Goal: Check status: Check status

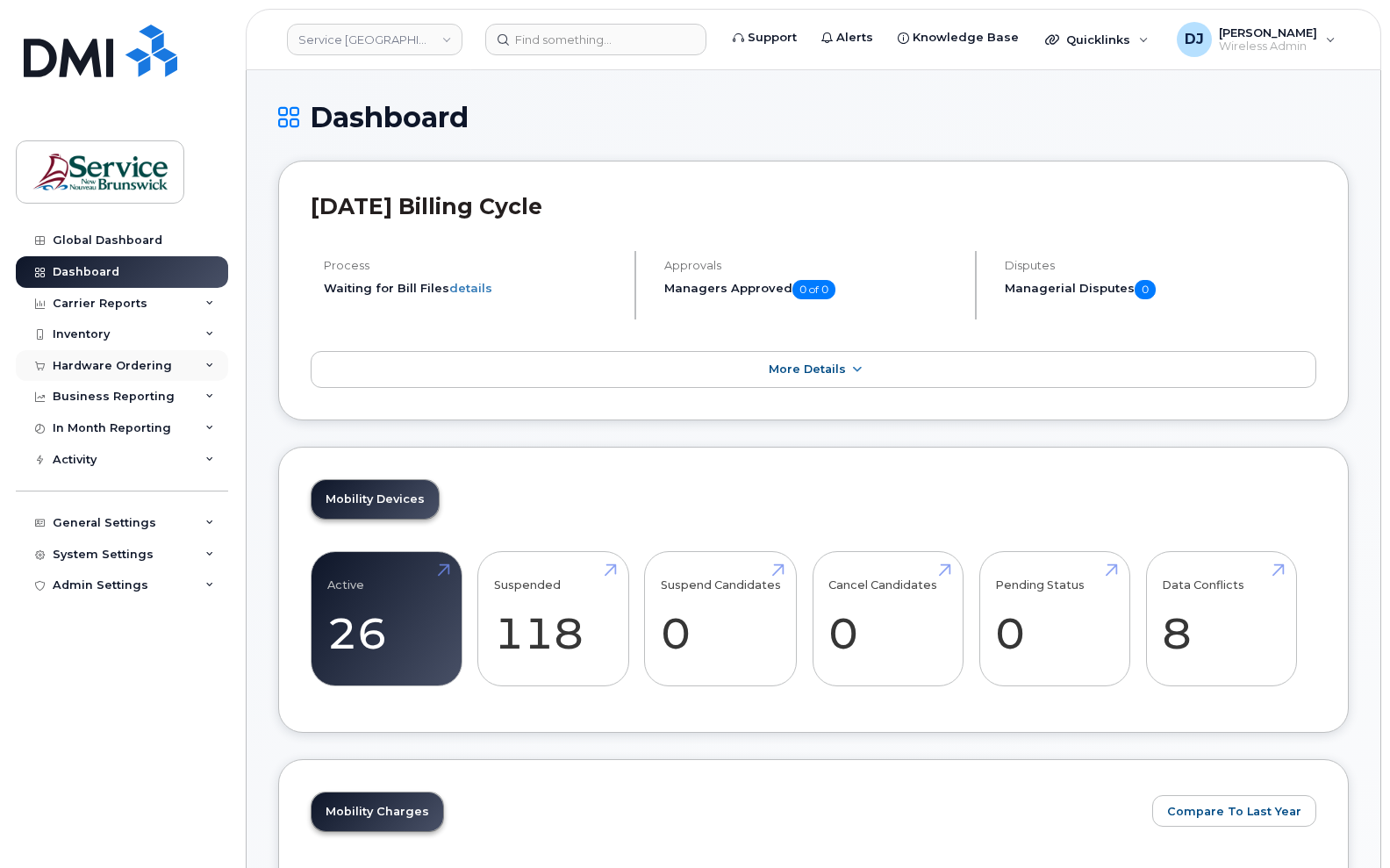
click at [201, 362] on div "Hardware Ordering" at bounding box center [122, 366] width 212 height 31
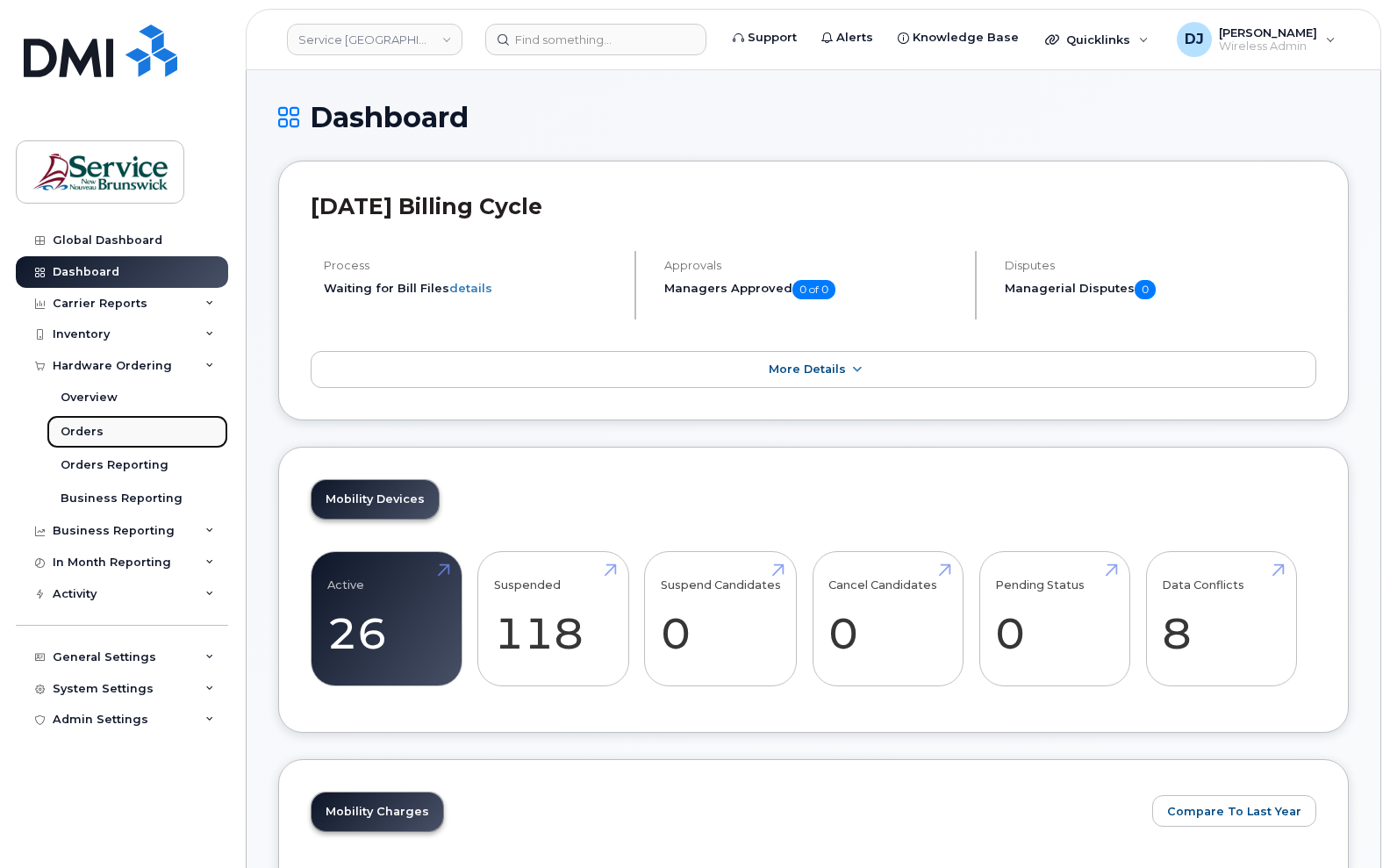
click at [105, 432] on link "Orders" at bounding box center [137, 431] width 182 height 33
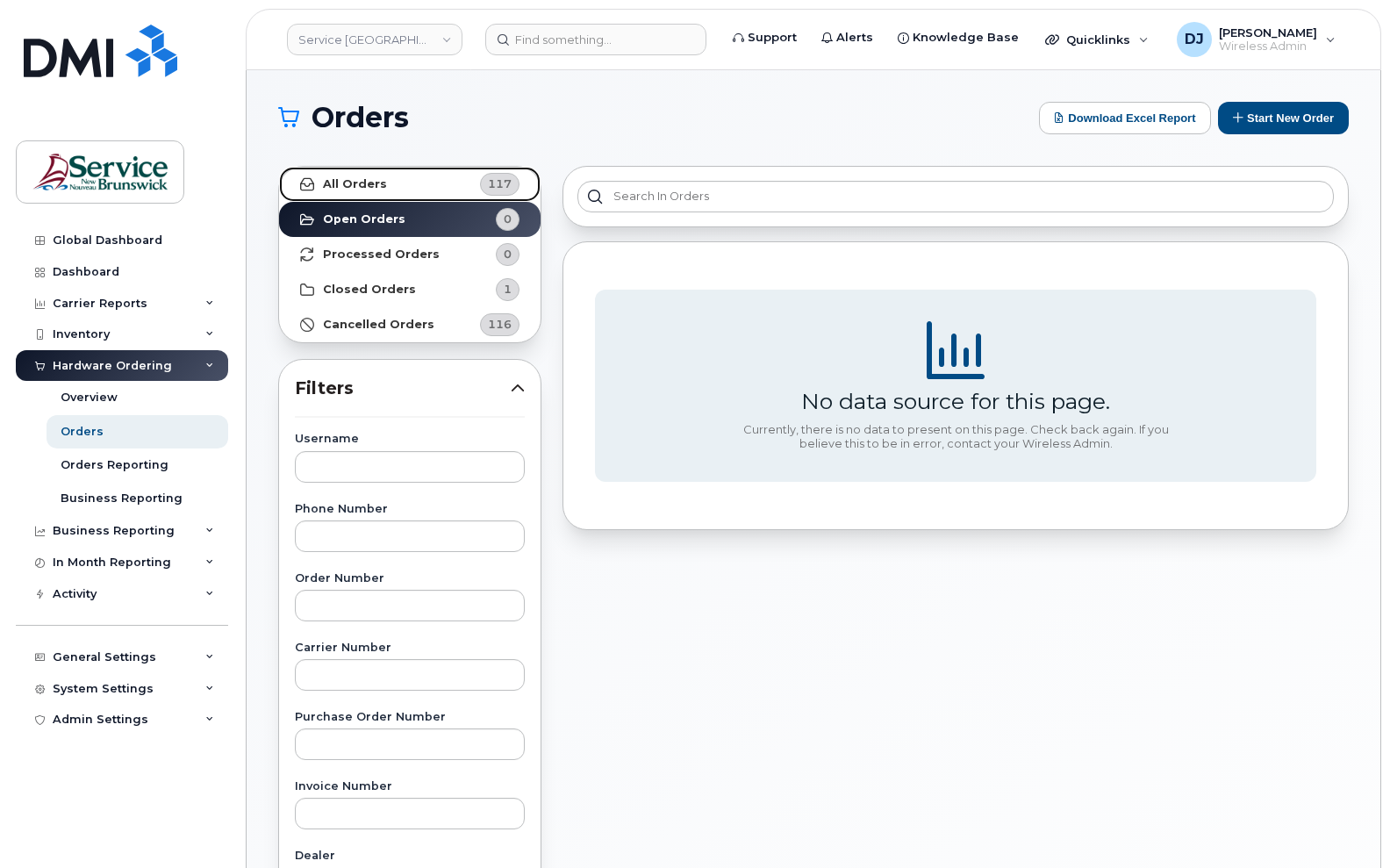
click at [378, 182] on strong "All Orders" at bounding box center [355, 184] width 64 height 14
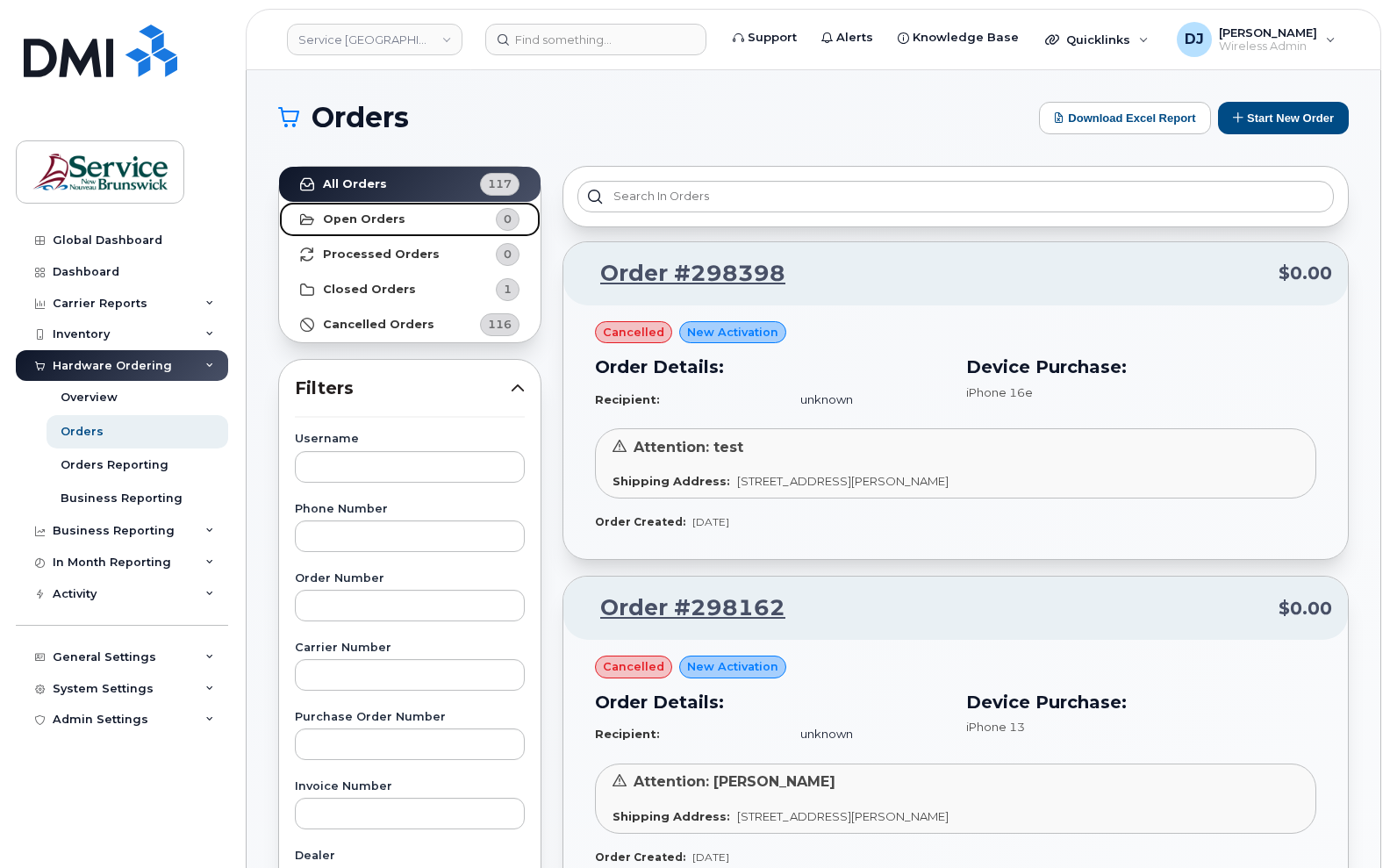
click at [354, 218] on strong "Open Orders" at bounding box center [364, 219] width 83 height 14
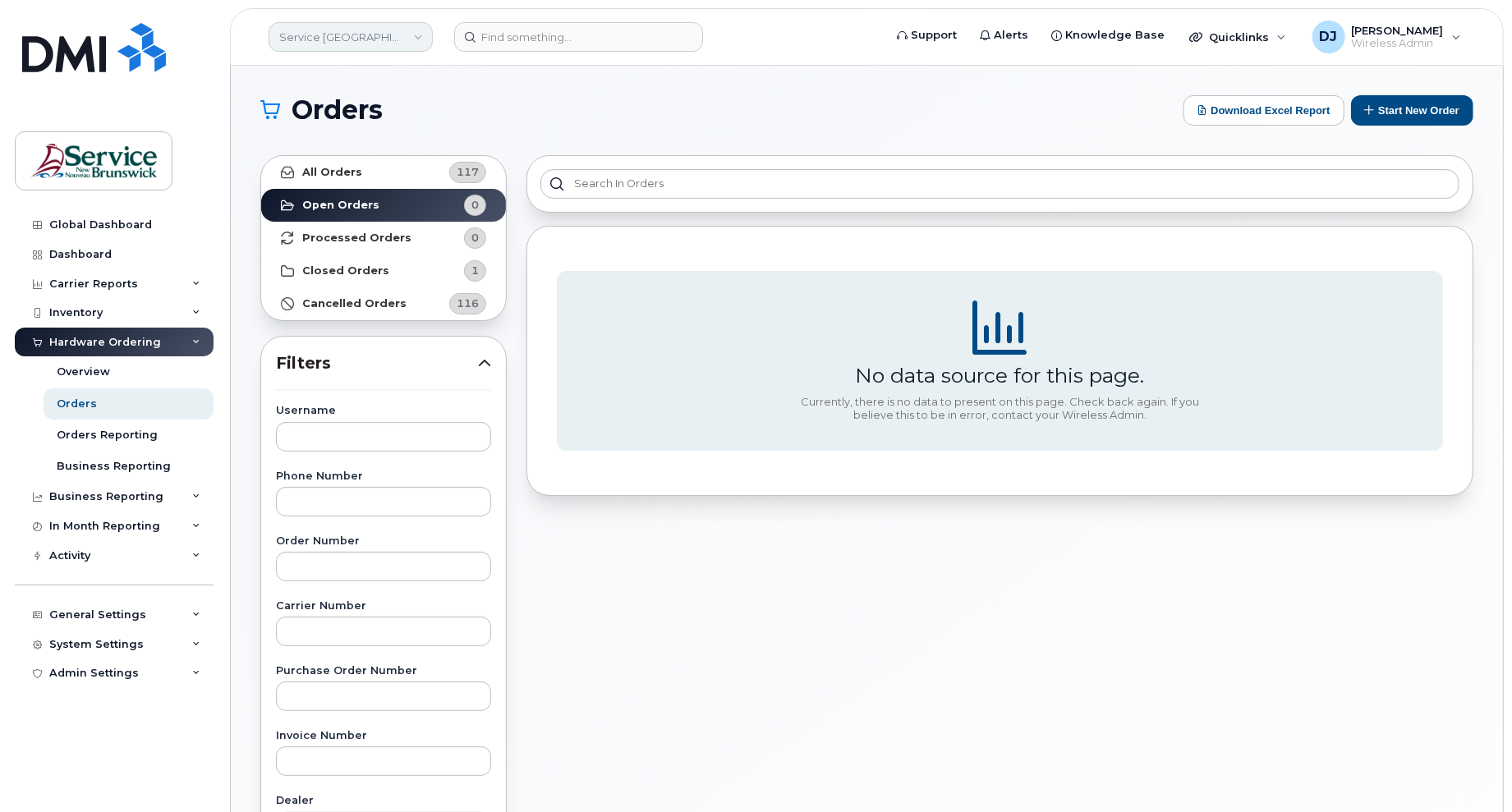
click at [383, 37] on link "Service [GEOGRAPHIC_DATA] (SNB)" at bounding box center [351, 36] width 164 height 29
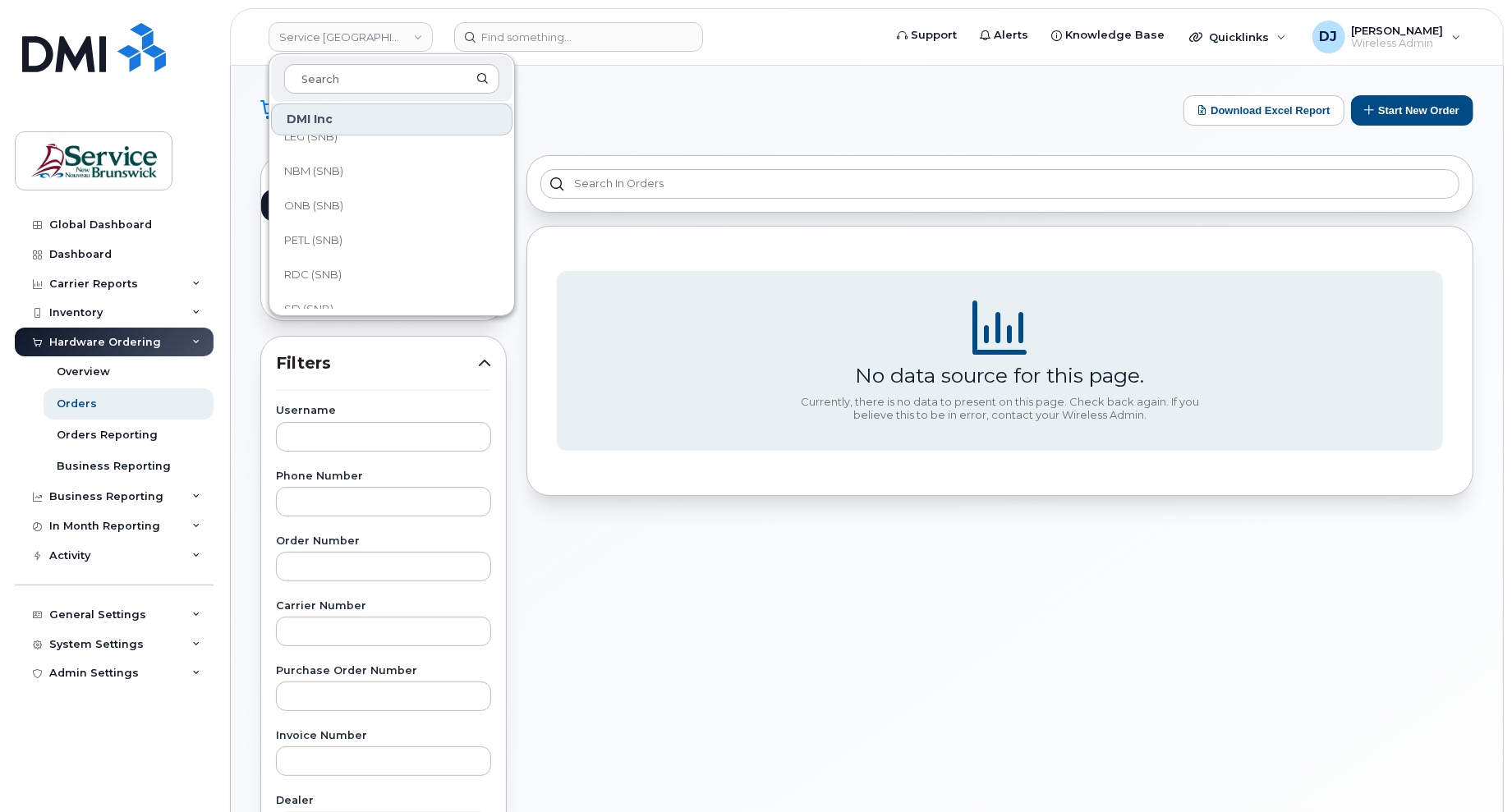
scroll to position [766, 0]
click at [349, 208] on span "Service [GEOGRAPHIC_DATA] (SNB)" at bounding box center [378, 217] width 189 height 32
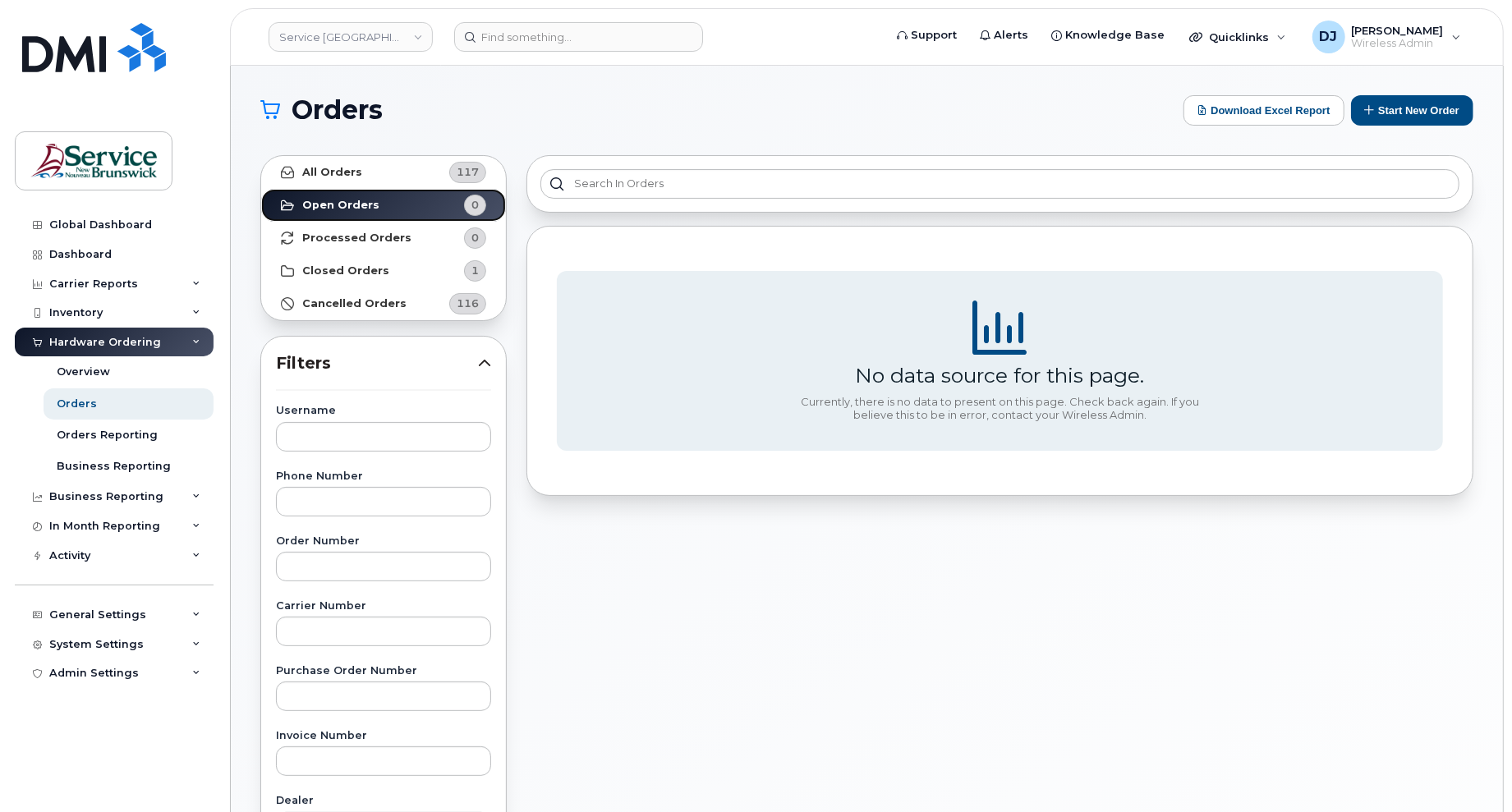
click at [376, 208] on link "Open Orders 0" at bounding box center [383, 205] width 245 height 33
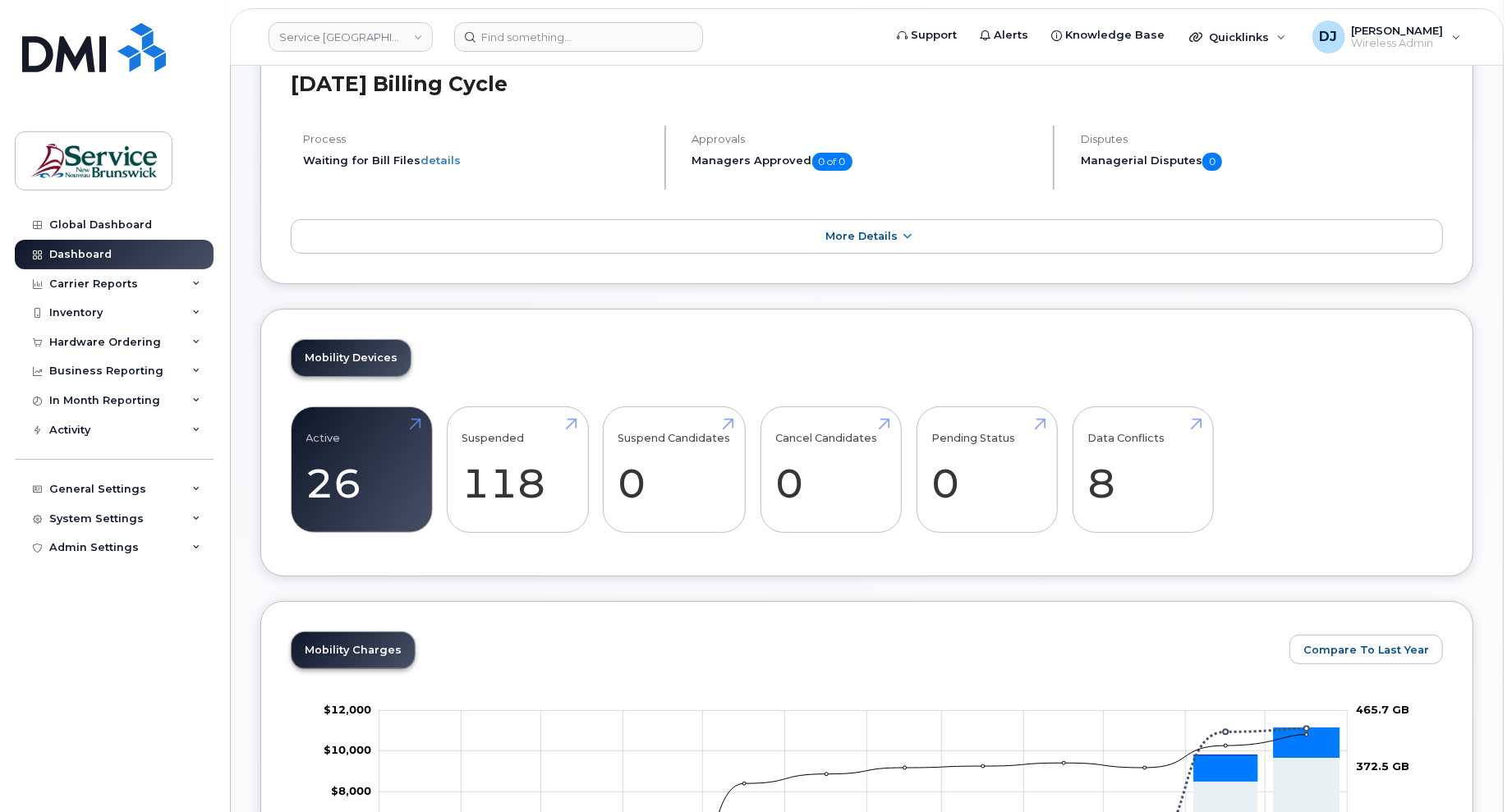
scroll to position [218, 0]
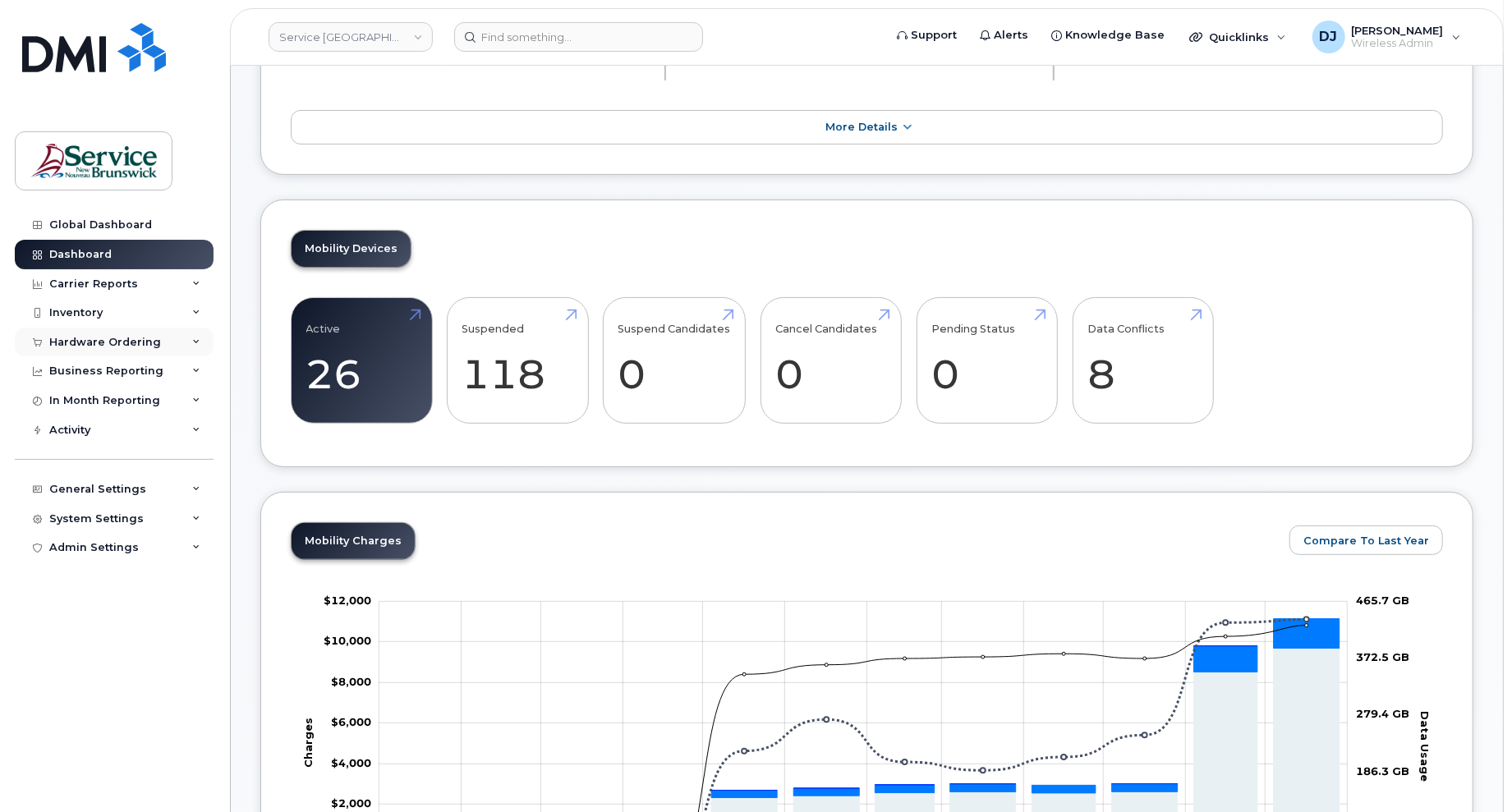
click at [115, 336] on div "Hardware Ordering" at bounding box center [114, 342] width 199 height 29
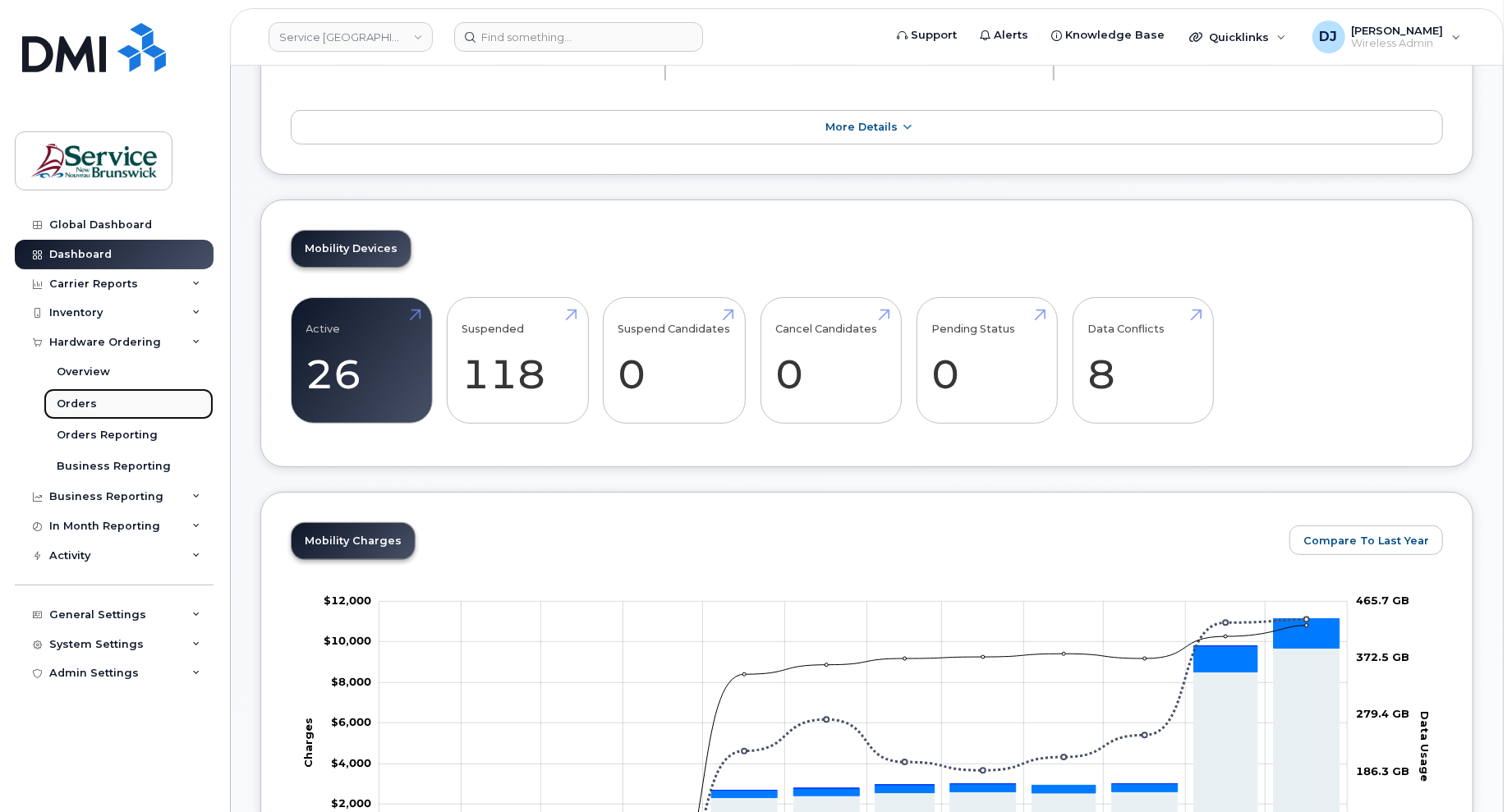
click at [107, 405] on link "Orders" at bounding box center [128, 403] width 170 height 31
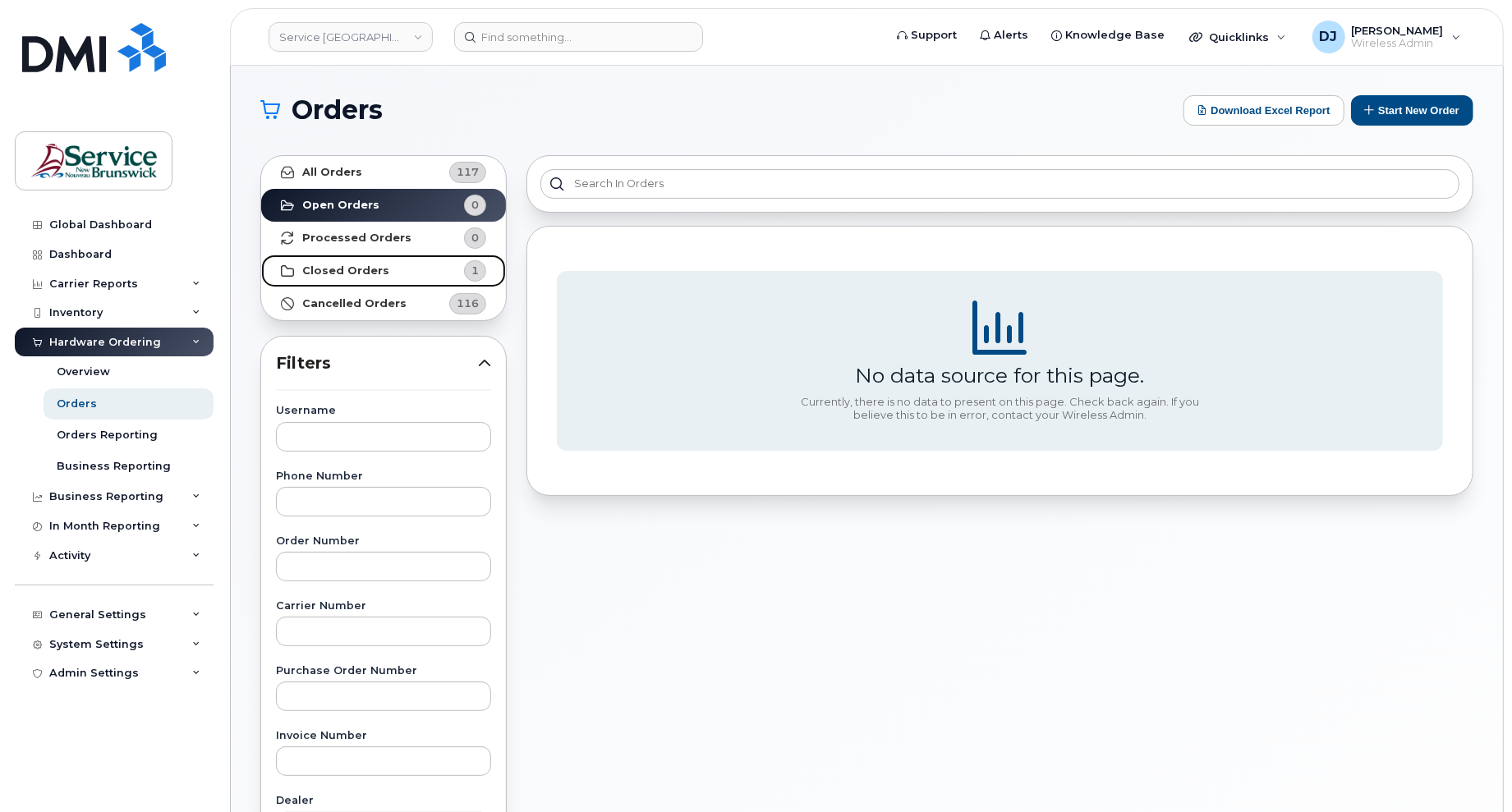
click at [330, 266] on strong "Closed Orders" at bounding box center [346, 270] width 87 height 13
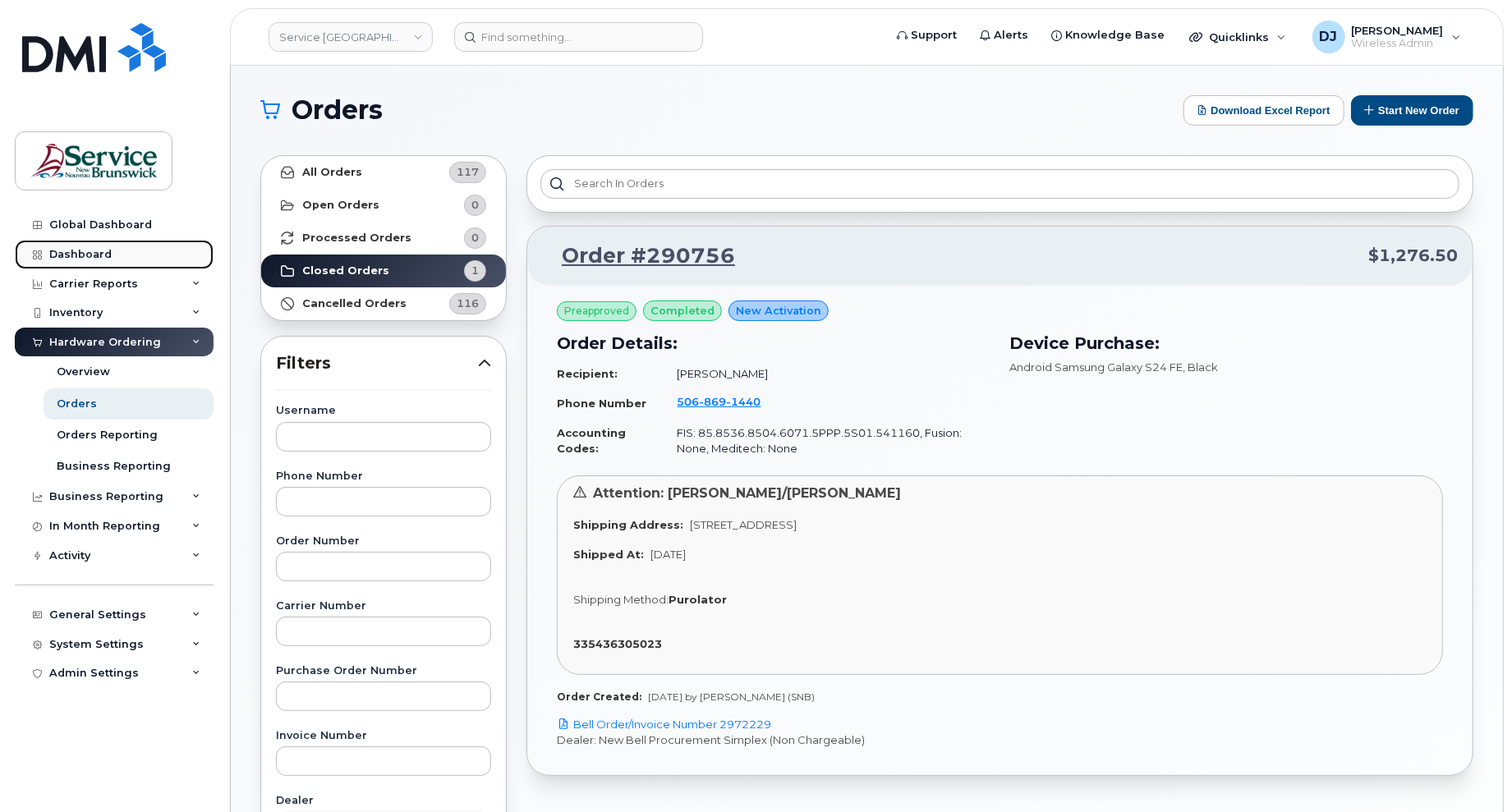
click at [93, 249] on div "Dashboard" at bounding box center [80, 254] width 63 height 13
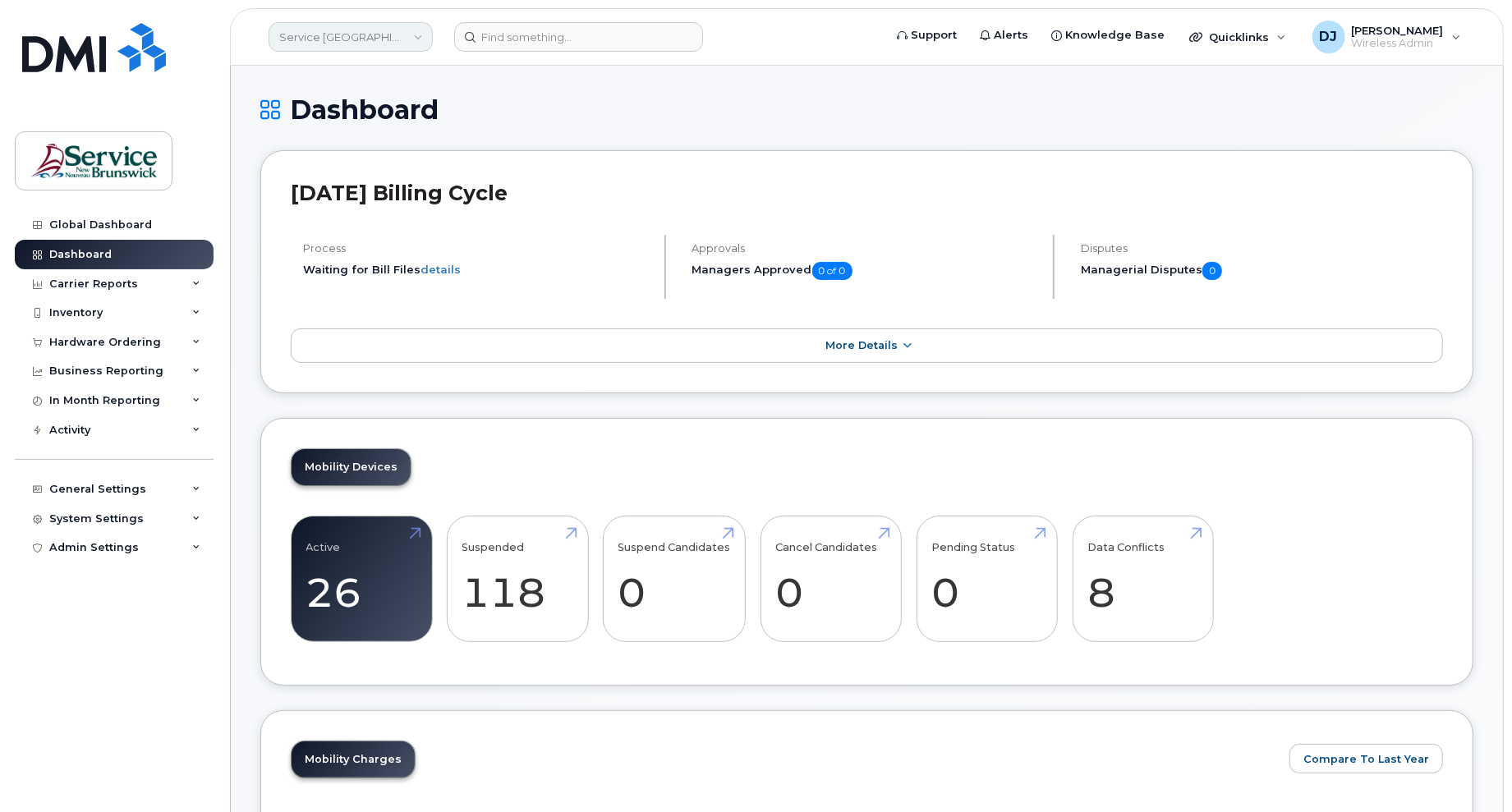
click at [370, 37] on link "Service [GEOGRAPHIC_DATA] (SNB)" at bounding box center [351, 36] width 164 height 29
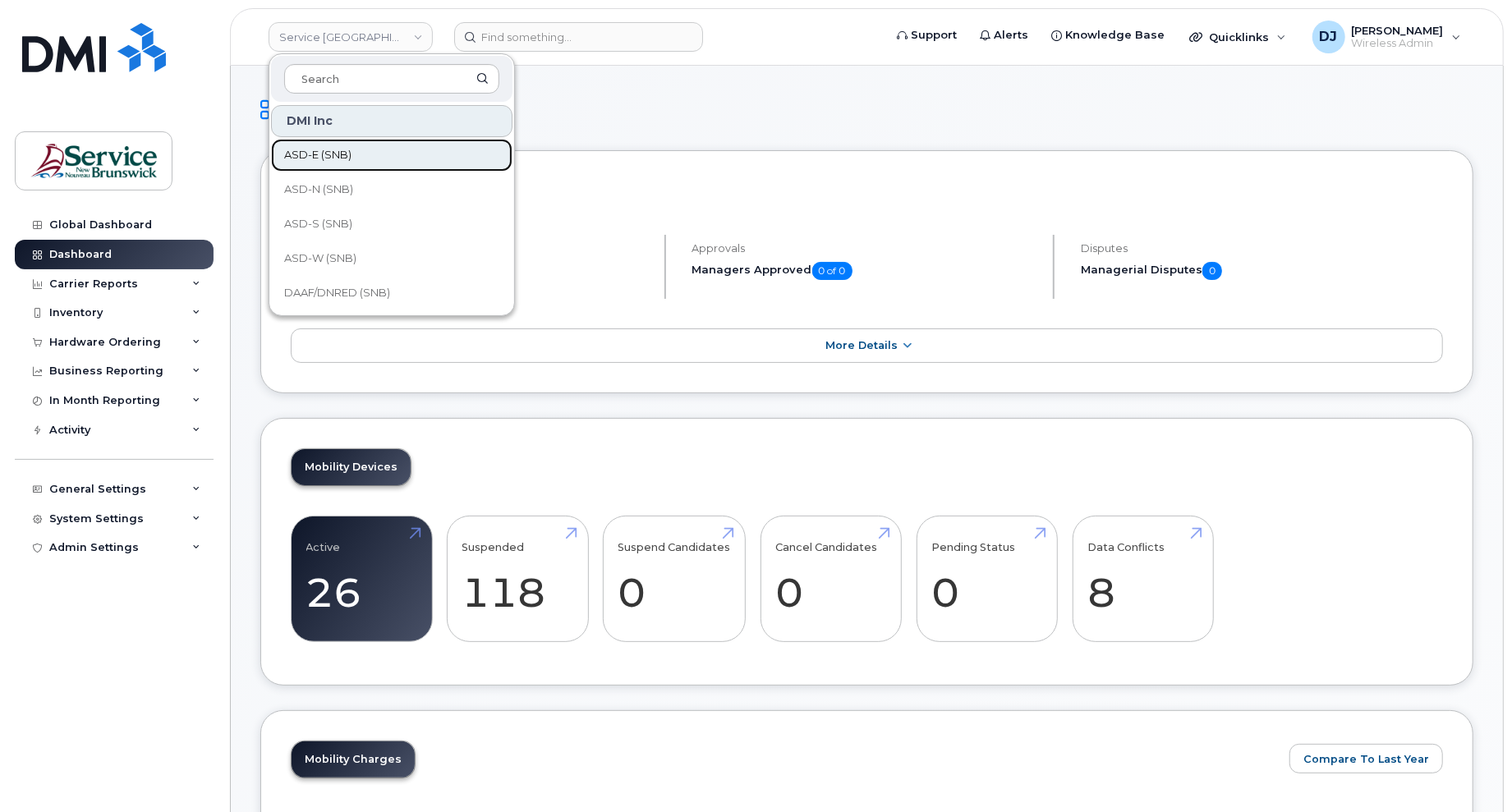
click at [350, 158] on span "ASD-E (SNB)" at bounding box center [318, 155] width 67 height 16
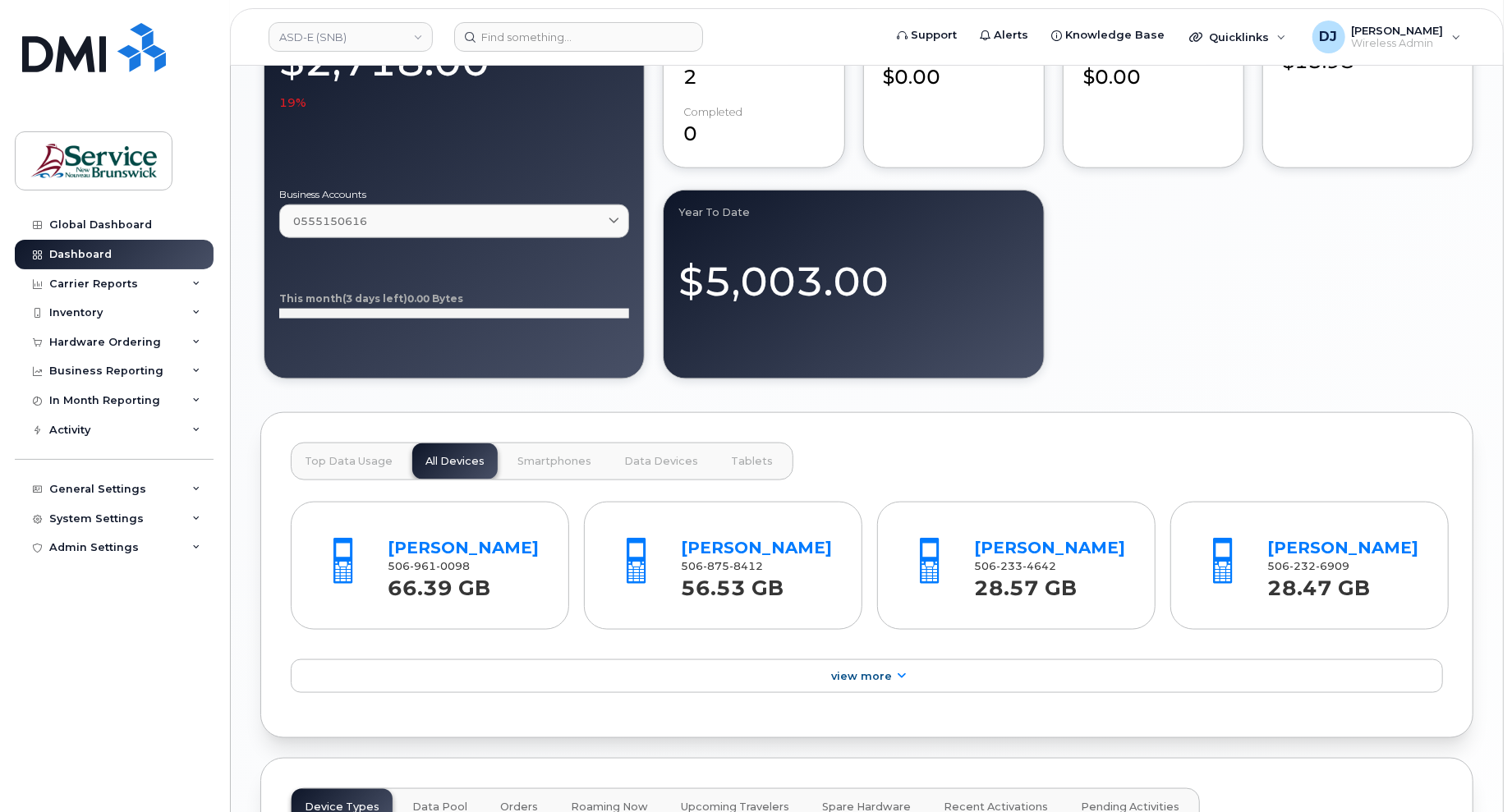
scroll to position [1313, 0]
